Goal: Information Seeking & Learning: Learn about a topic

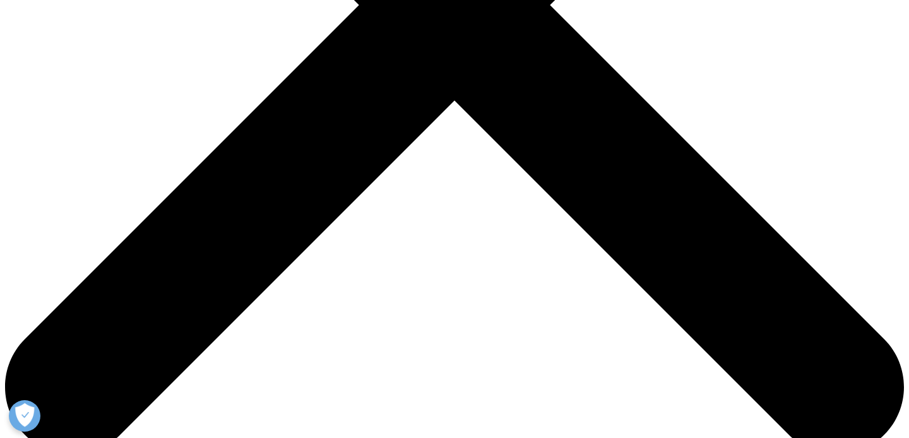
scroll to position [380, 745]
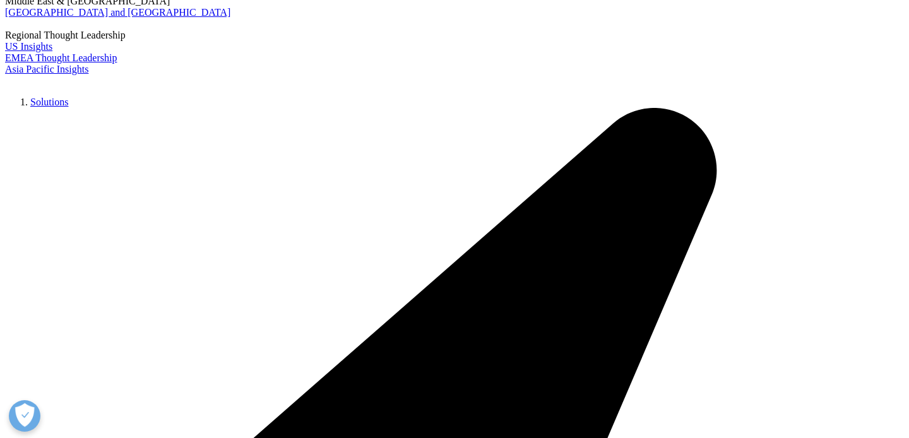
scroll to position [2870, 0]
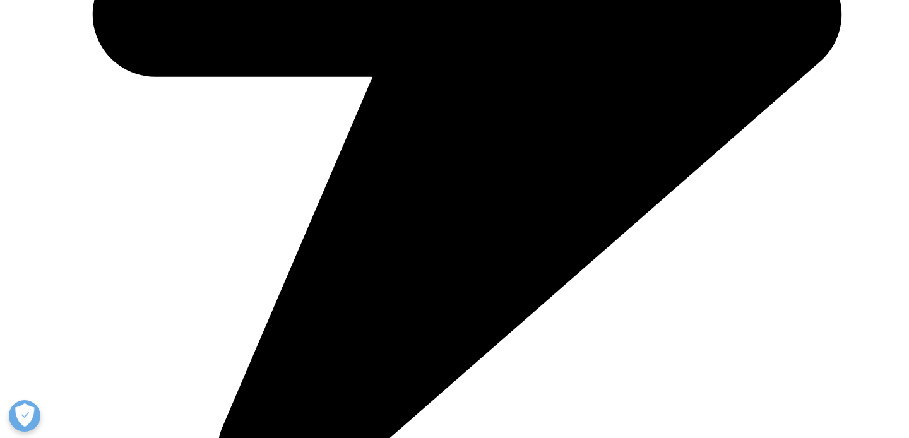
scroll to position [4105, 0]
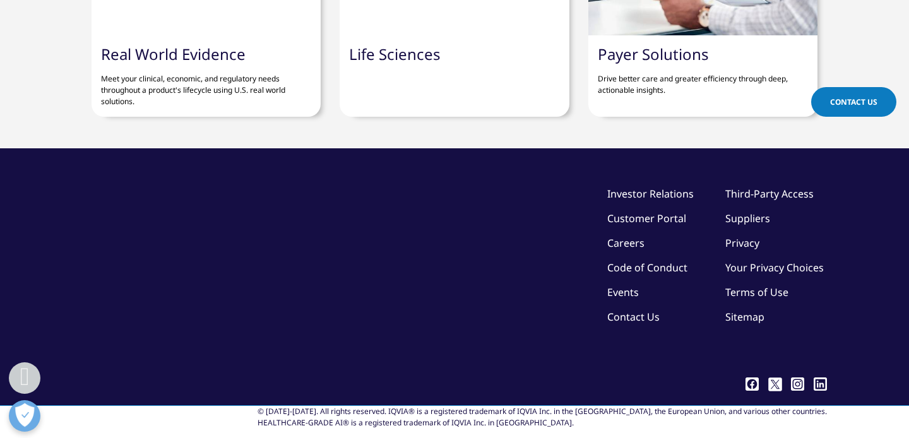
click at [154, 44] on link "Real World Evidence" at bounding box center [173, 54] width 145 height 21
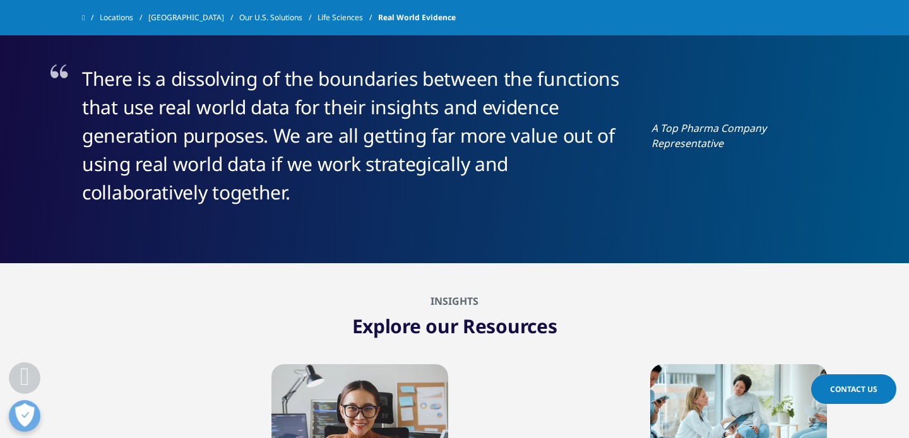
scroll to position [2651, 0]
